Goal: Transaction & Acquisition: Purchase product/service

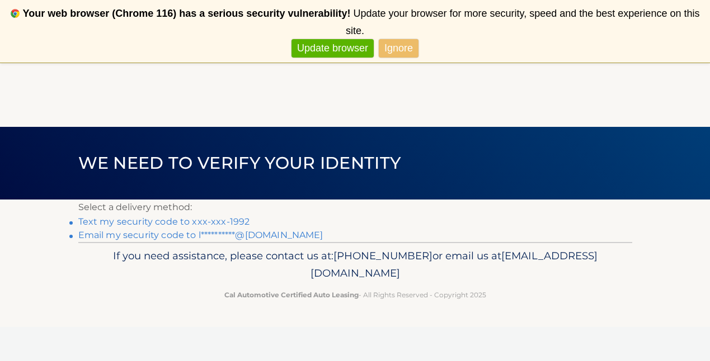
click at [200, 219] on link "Text my security code to xxx-xxx-1992" at bounding box center [164, 221] width 172 height 11
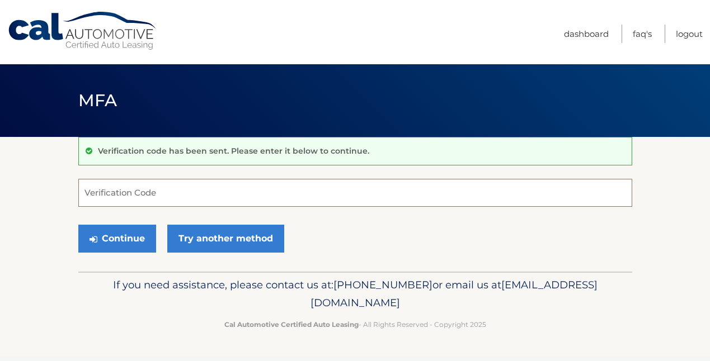
click at [169, 200] on input "Verification Code" at bounding box center [355, 193] width 554 height 28
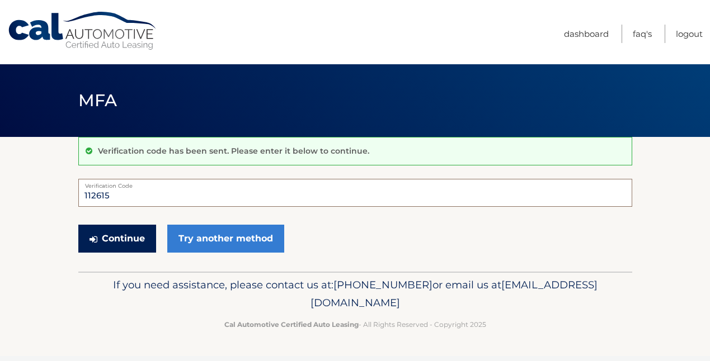
type input "112615"
click at [129, 235] on button "Continue" at bounding box center [117, 239] width 78 height 28
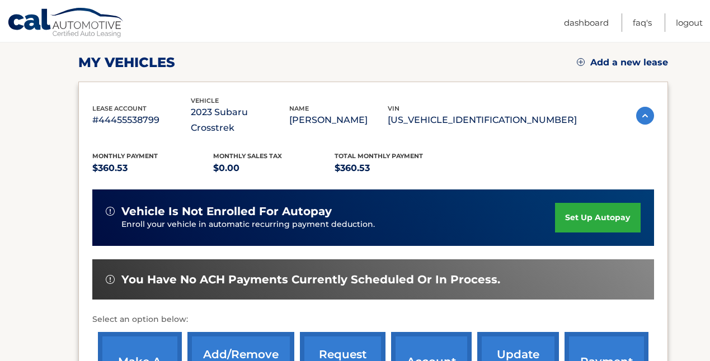
scroll to position [188, 0]
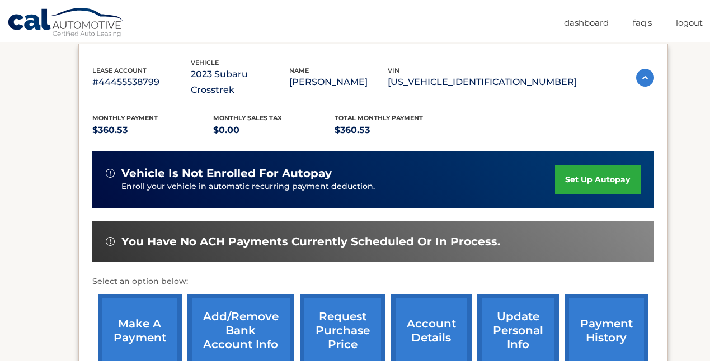
click at [149, 300] on link "make a payment" at bounding box center [140, 330] width 84 height 73
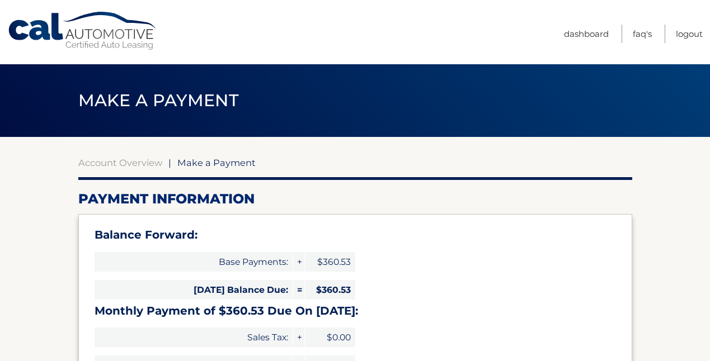
select select "NzAzNzc2MmYtMzFkYy00ZThjLTgyOTMtNmQxODU1ZWQyZDBj"
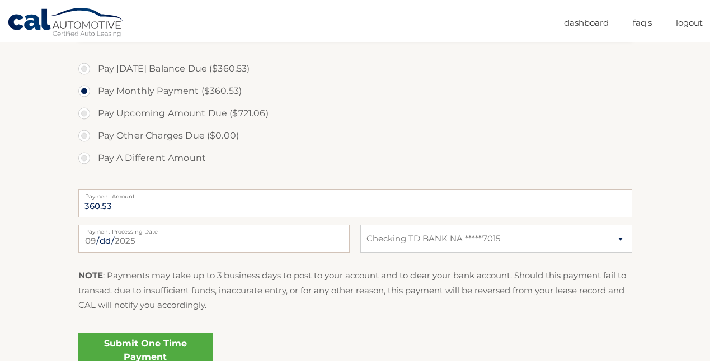
scroll to position [415, 0]
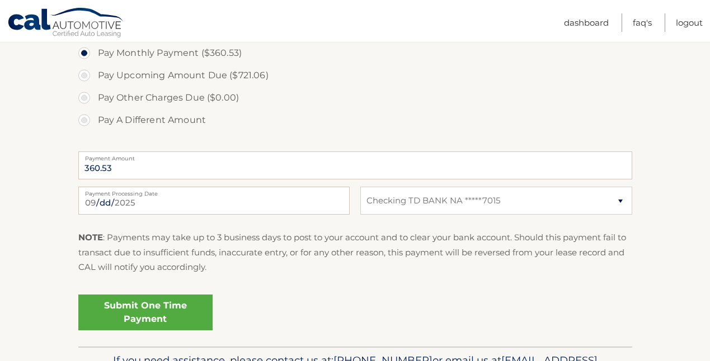
click at [154, 311] on link "Submit One Time Payment" at bounding box center [145, 313] width 134 height 36
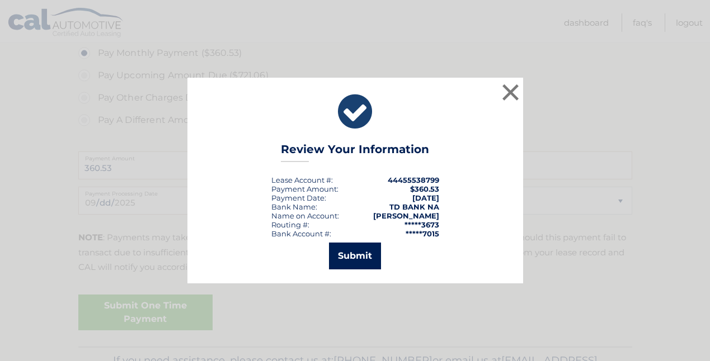
click at [354, 255] on button "Submit" at bounding box center [355, 256] width 52 height 27
